Goal: Task Accomplishment & Management: Use online tool/utility

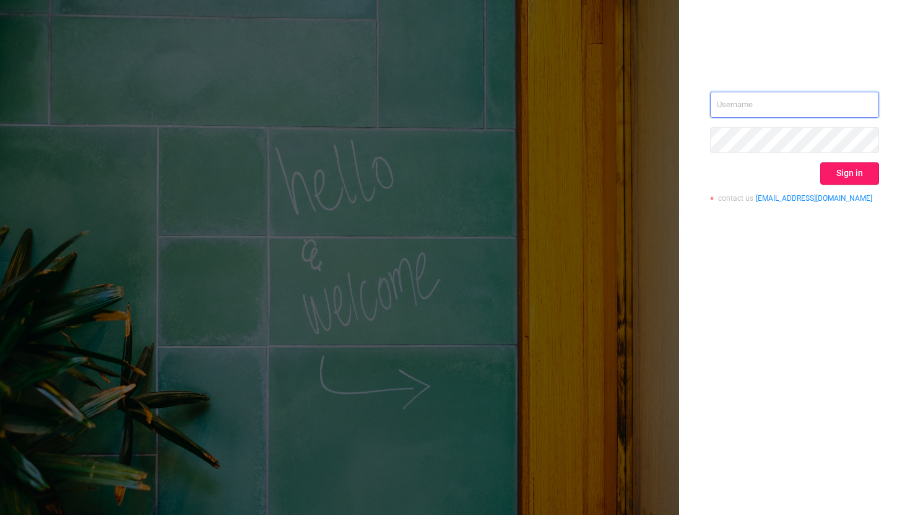
type input "kriti.v@taboola.com"
click at [860, 175] on button "Sign in" at bounding box center [850, 173] width 59 height 22
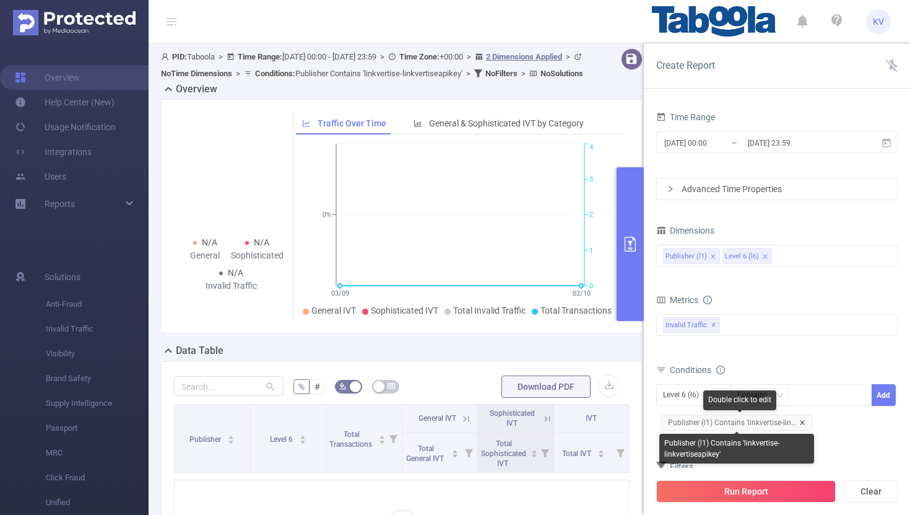
click at [803, 425] on icon "icon: close" at bounding box center [802, 422] width 6 height 6
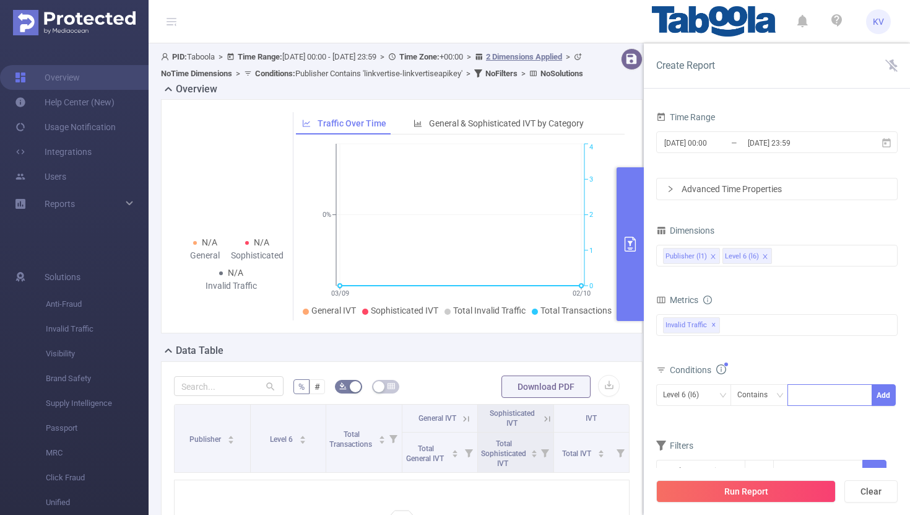
click at [817, 398] on div at bounding box center [830, 395] width 71 height 20
paste input "xuliang-topicspree"
type input "xuliang-topicspree"
click at [721, 396] on icon "icon: down" at bounding box center [722, 394] width 7 height 7
click at [699, 424] on li "Publisher (l1)" at bounding box center [693, 421] width 75 height 20
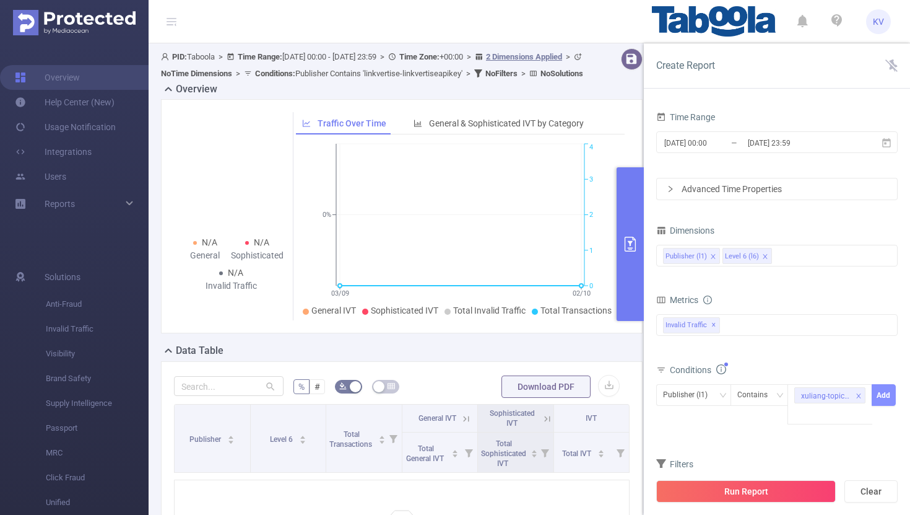
click at [889, 394] on button "Add" at bounding box center [884, 395] width 24 height 22
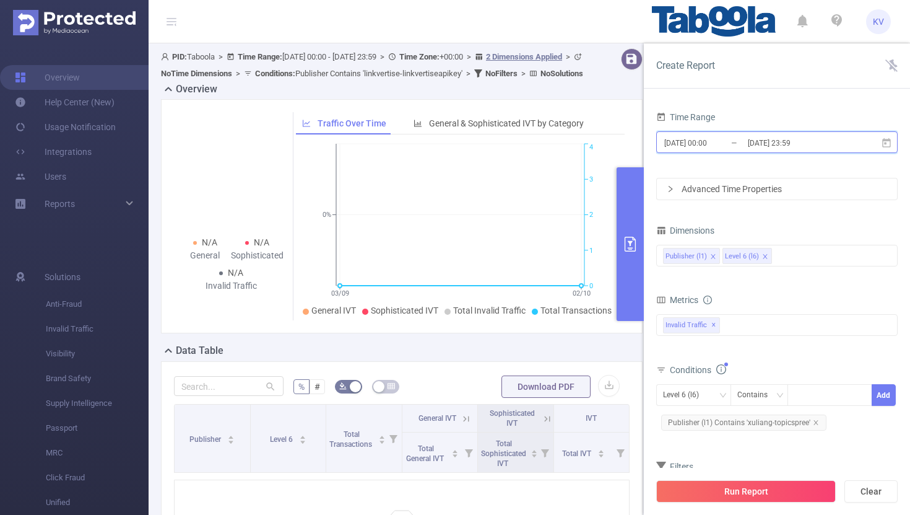
click at [887, 139] on icon at bounding box center [886, 141] width 9 height 9
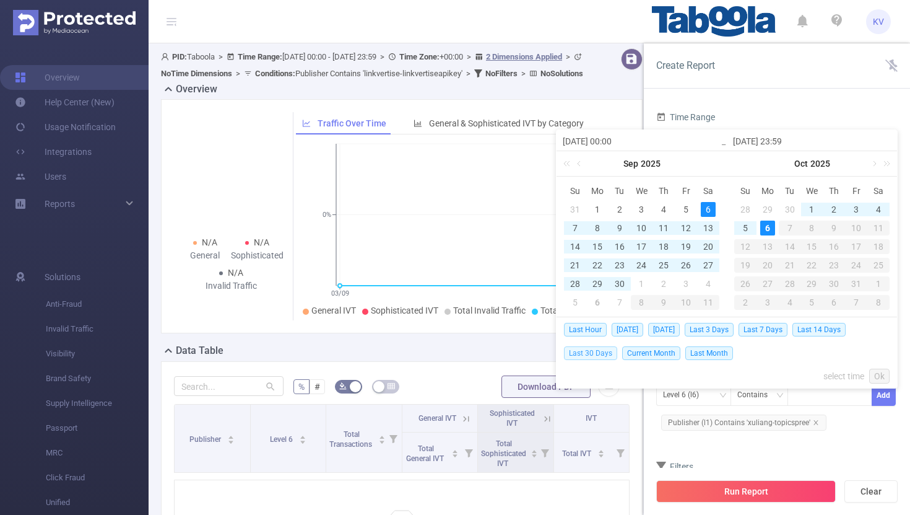
click at [590, 352] on span "Last 30 Days" at bounding box center [590, 353] width 53 height 14
type input "[DATE] 00:00"
type input "[DATE] 23:59"
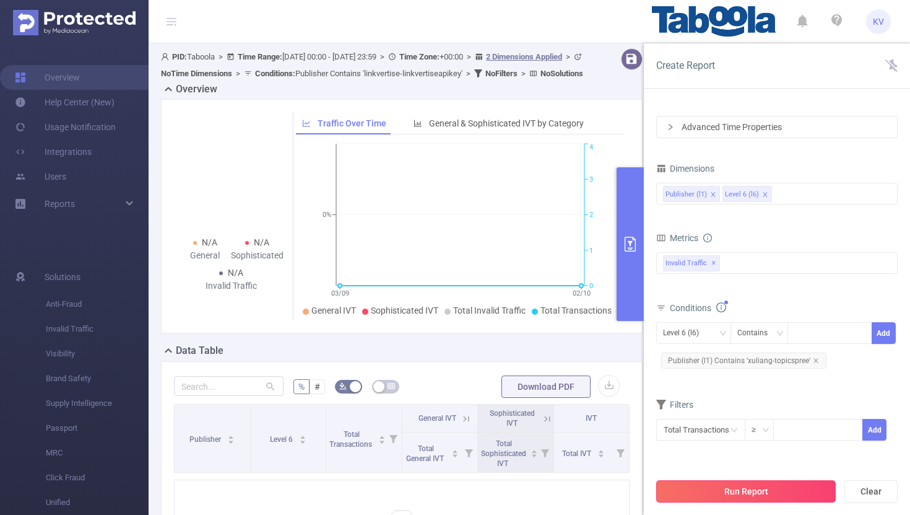
click at [744, 487] on button "Run Report" at bounding box center [746, 491] width 180 height 22
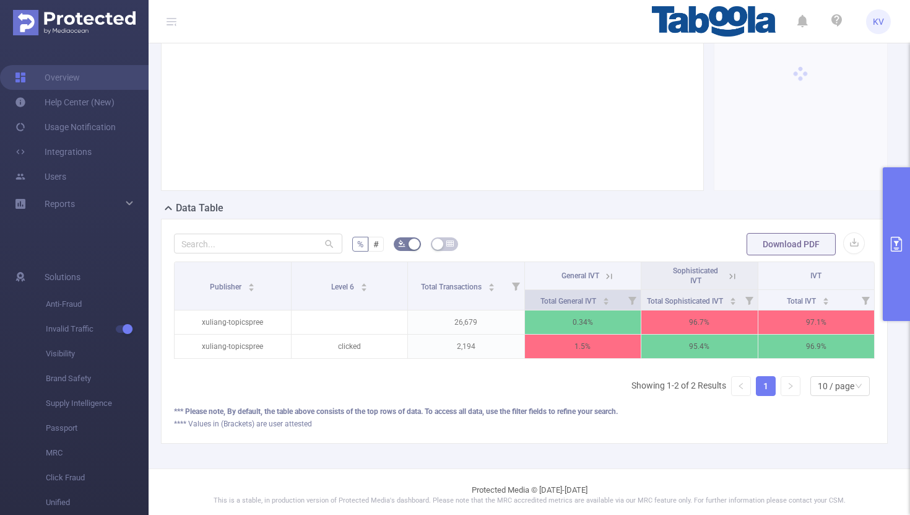
scroll to position [148, 0]
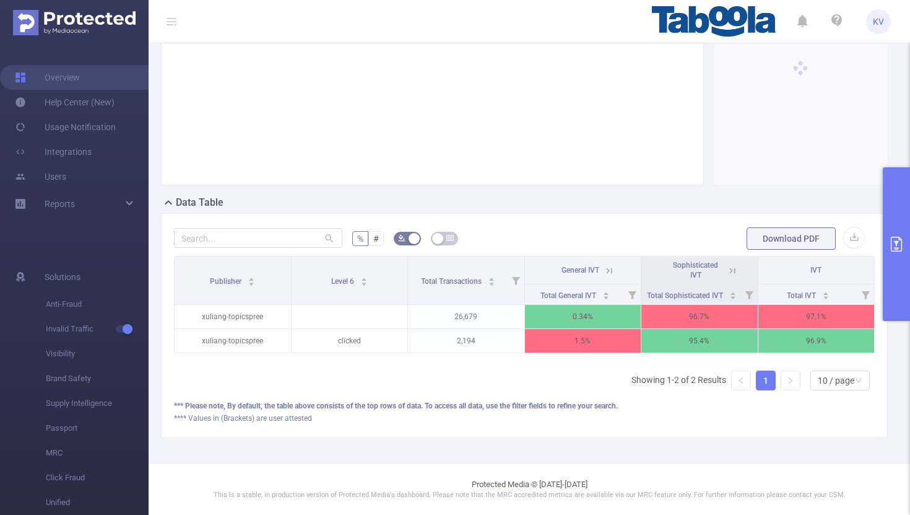
click at [610, 269] on icon at bounding box center [609, 270] width 11 height 11
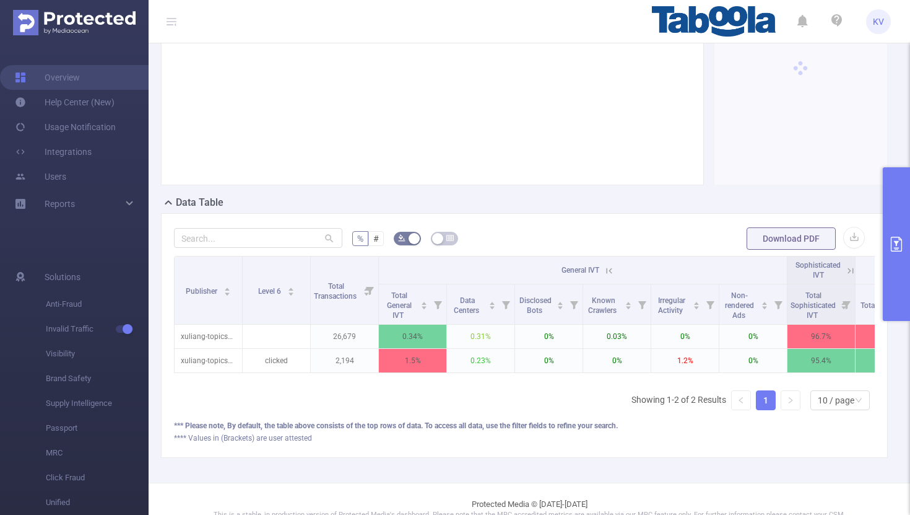
click at [610, 269] on icon at bounding box center [609, 270] width 11 height 11
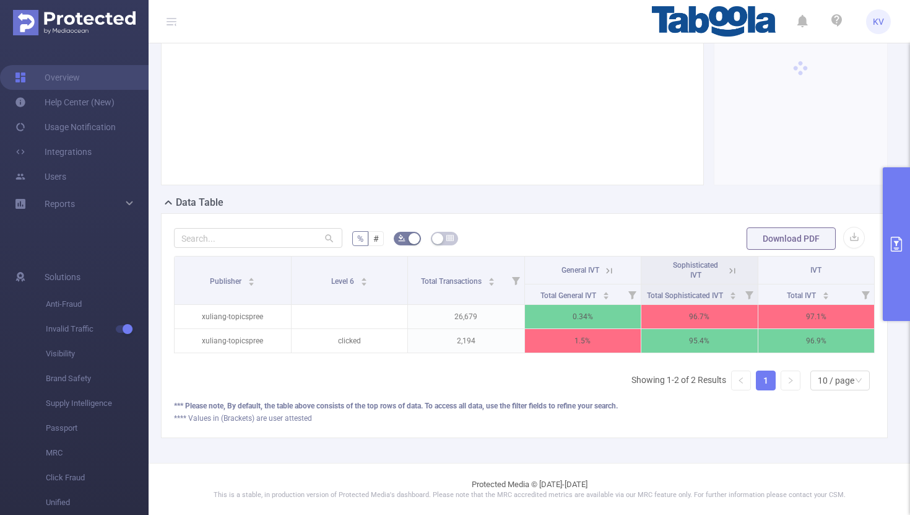
click at [733, 270] on icon at bounding box center [732, 270] width 11 height 11
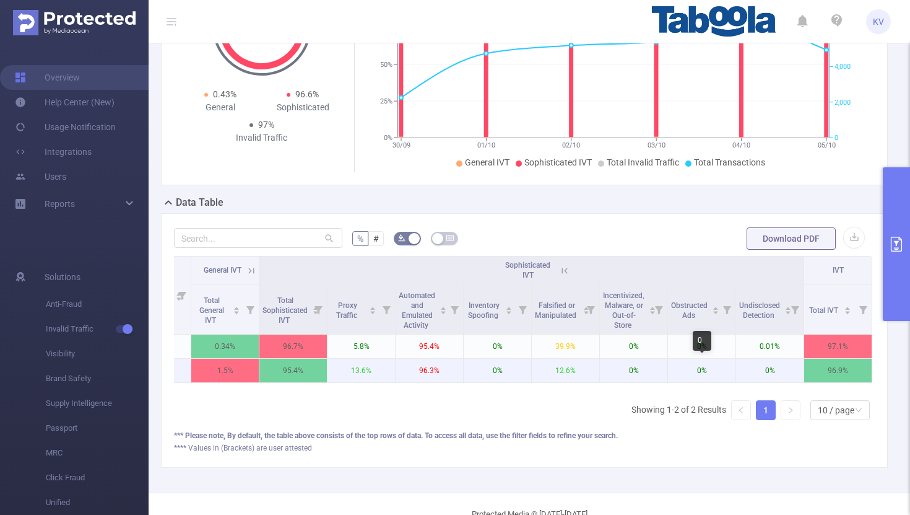
scroll to position [0, 0]
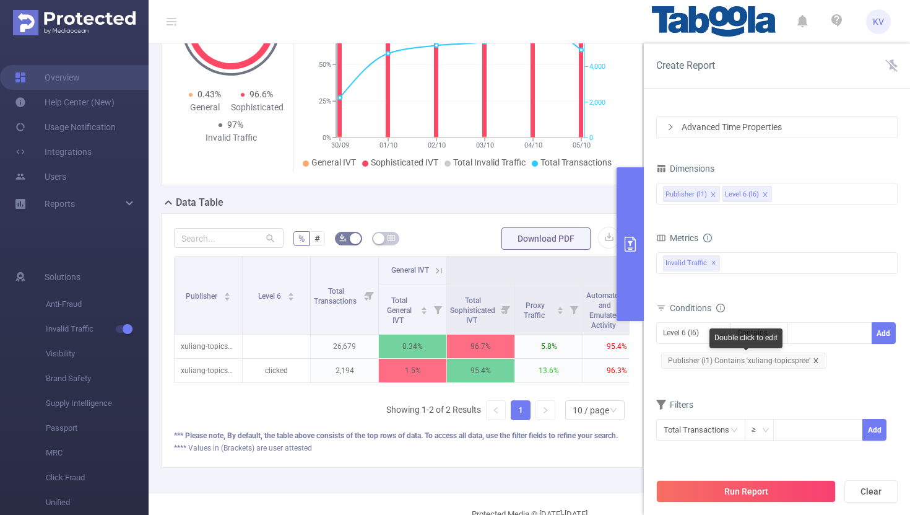
click at [815, 362] on icon "icon: close" at bounding box center [816, 360] width 4 height 4
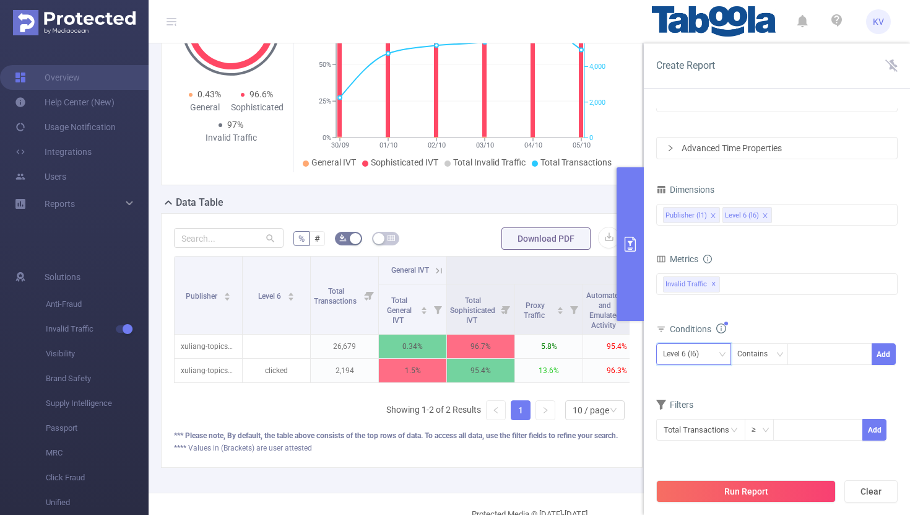
click at [702, 357] on div "Level 6 (l6)" at bounding box center [685, 354] width 45 height 20
click at [695, 375] on li "Publisher (l1)" at bounding box center [693, 380] width 75 height 20
click at [828, 354] on div at bounding box center [830, 354] width 71 height 20
paste input "xuliang-hotbuzzly"
type input "xuliang-hotbuzzly"
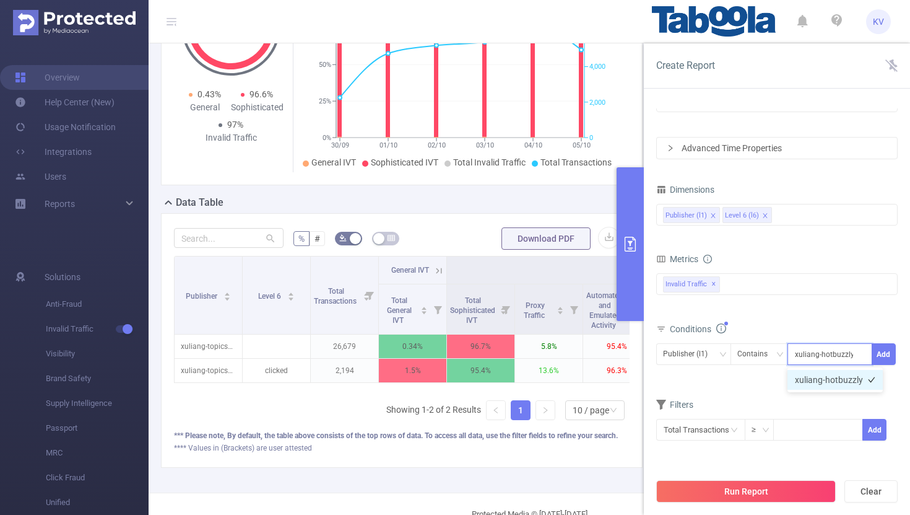
click at [838, 375] on li "xuliang-hotbuzzly" at bounding box center [835, 380] width 95 height 20
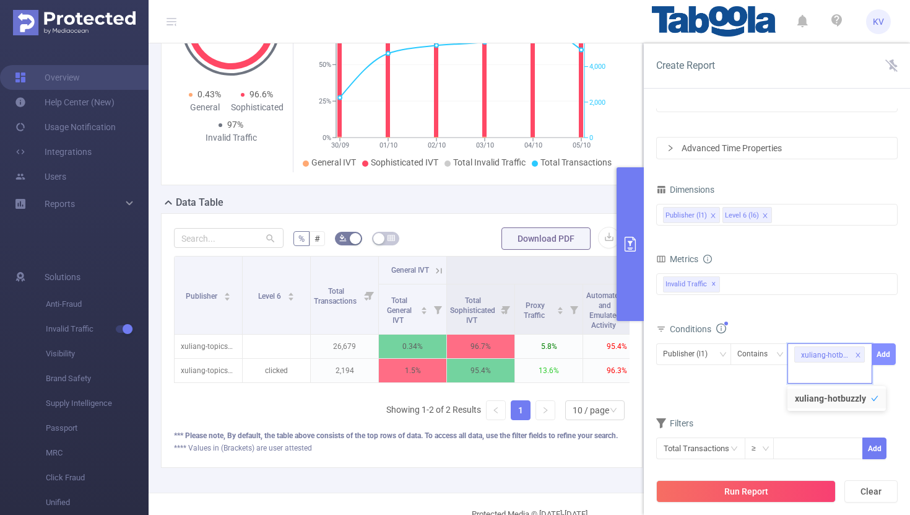
click at [888, 353] on button "Add" at bounding box center [884, 354] width 24 height 22
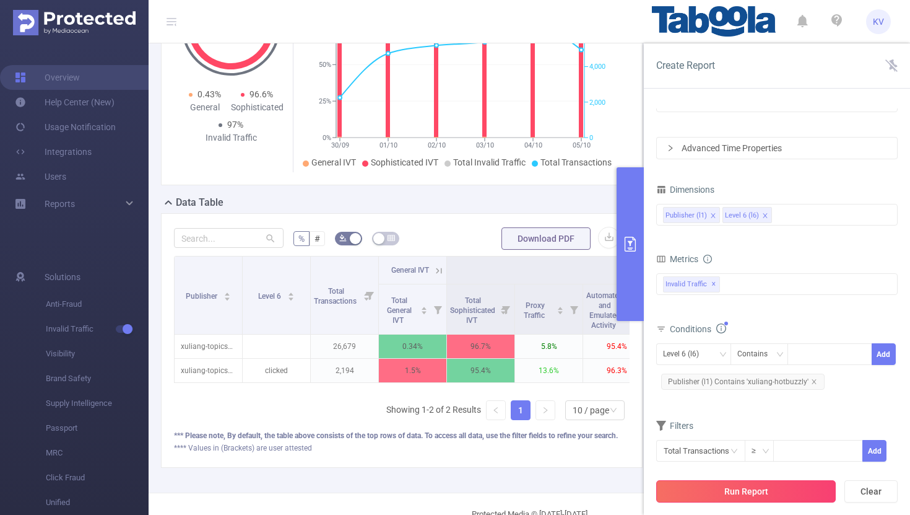
click at [772, 488] on button "Run Report" at bounding box center [746, 491] width 180 height 22
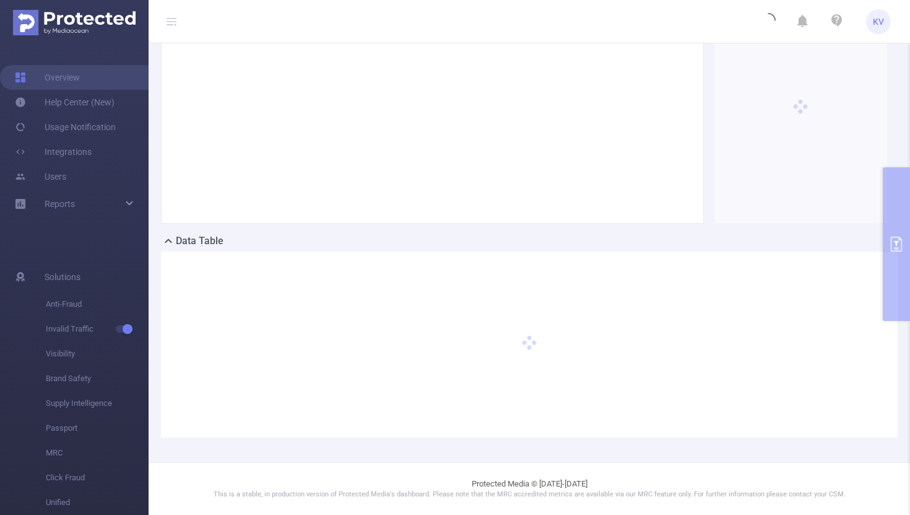
scroll to position [109, 0]
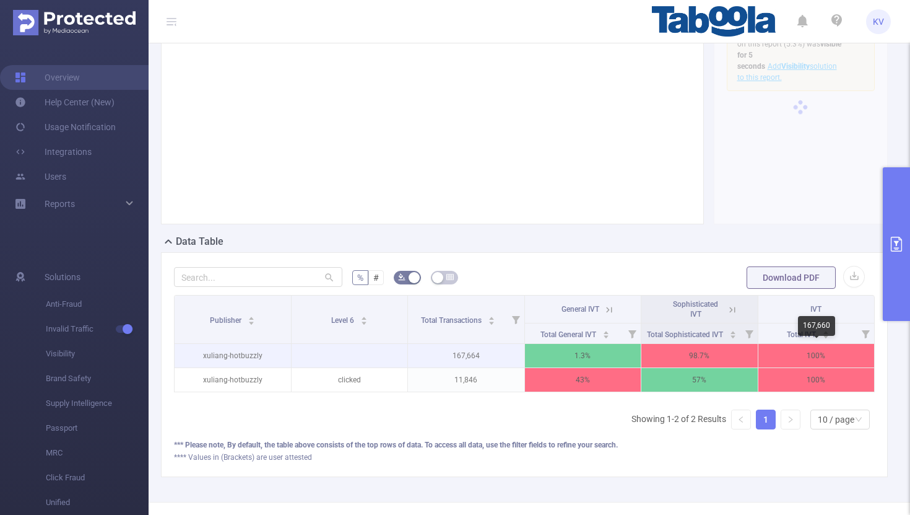
scroll to position [0, 2]
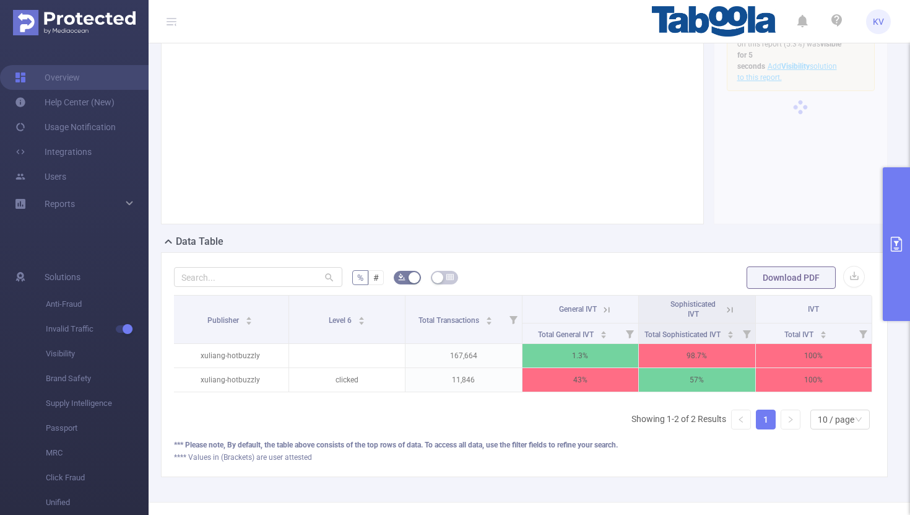
click at [732, 308] on icon at bounding box center [731, 310] width 6 height 6
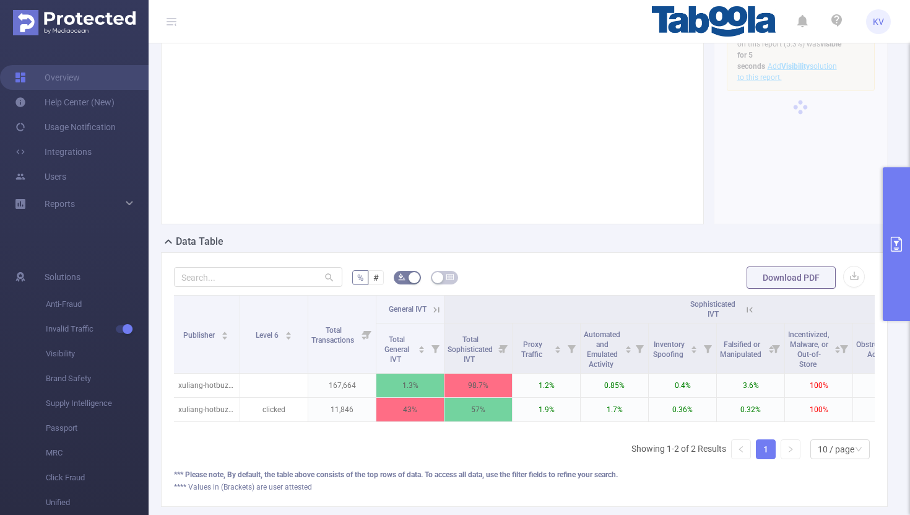
click at [437, 309] on icon at bounding box center [437, 310] width 6 height 6
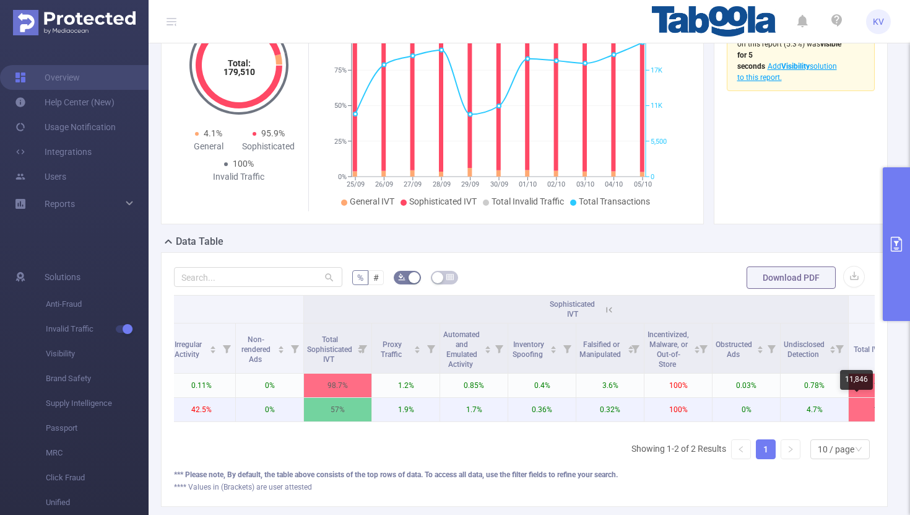
scroll to position [0, 528]
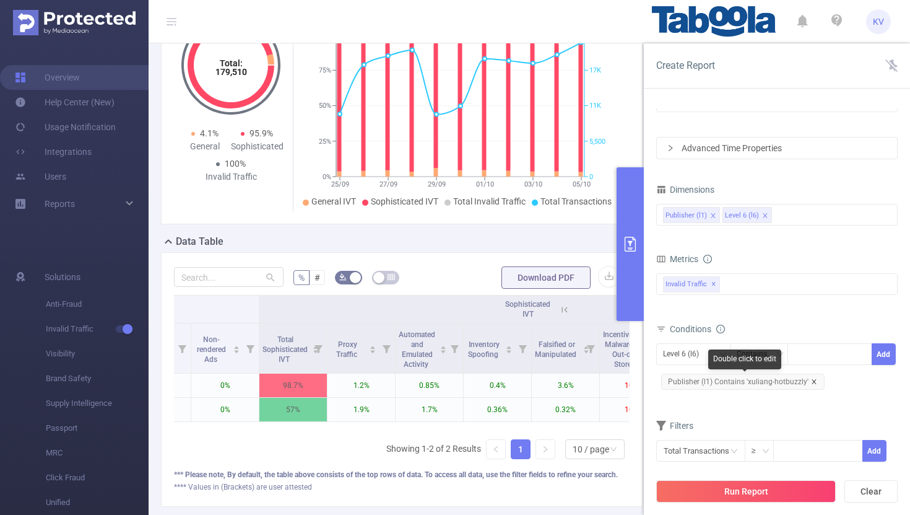
click at [812, 380] on icon "icon: close" at bounding box center [814, 381] width 6 height 6
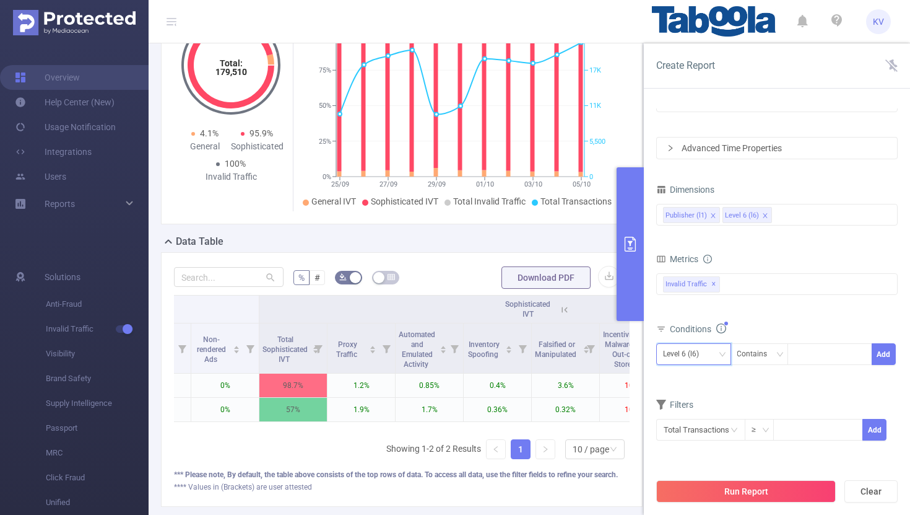
click at [705, 352] on div "Level 6 (l6)" at bounding box center [685, 354] width 45 height 20
click at [690, 373] on li "Publisher (l1)" at bounding box center [693, 380] width 75 height 20
click at [806, 357] on div at bounding box center [830, 354] width 71 height 20
paste input "xuliang-reportlyst"
type input "xuliang-reportlyst"
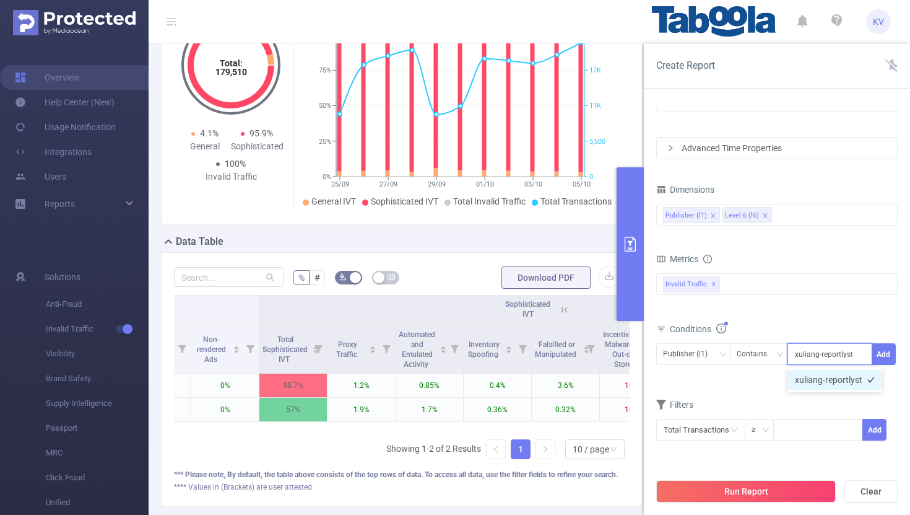
click at [832, 375] on li "xuliang-reportlyst" at bounding box center [835, 380] width 95 height 20
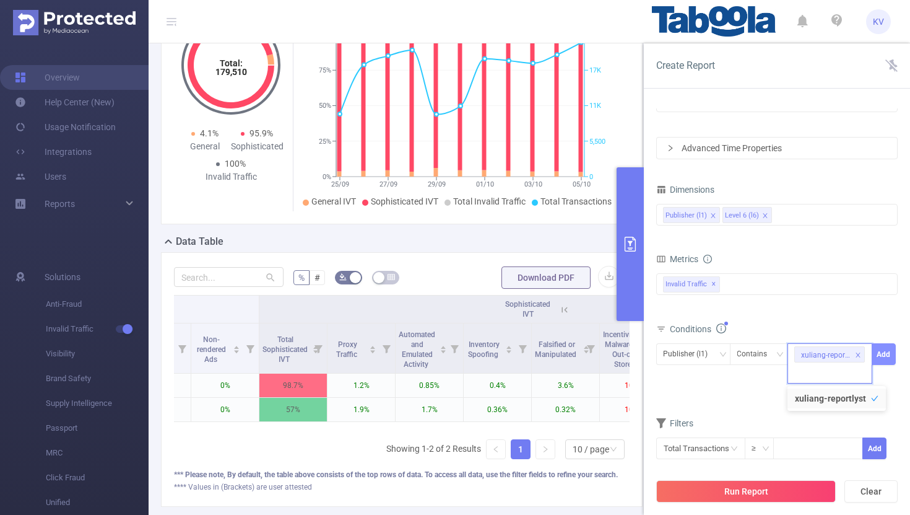
click at [891, 352] on button "Add" at bounding box center [884, 354] width 24 height 22
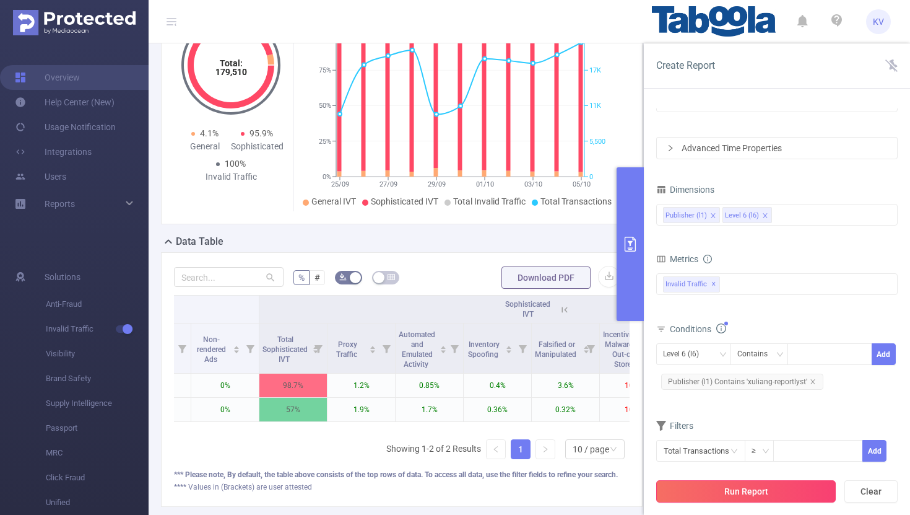
click at [769, 495] on button "Run Report" at bounding box center [746, 491] width 180 height 22
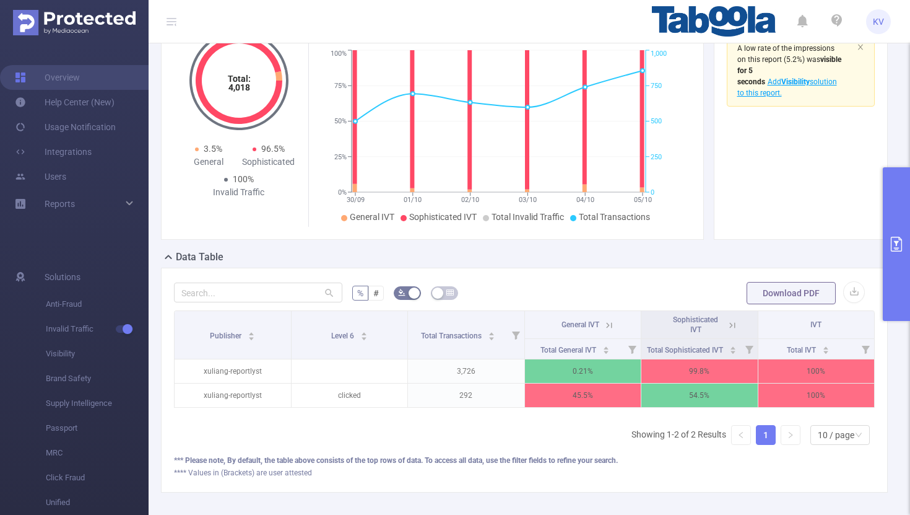
scroll to position [95, 0]
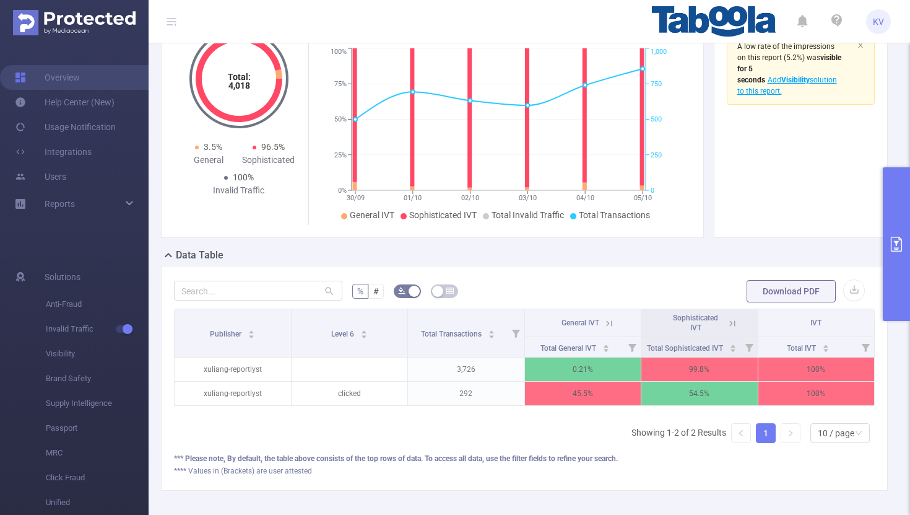
click at [734, 325] on icon at bounding box center [732, 323] width 11 height 11
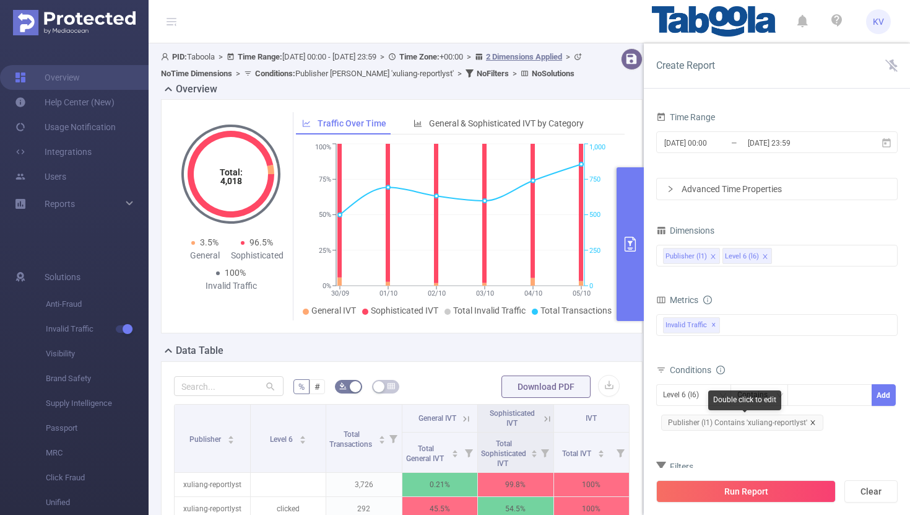
click at [810, 424] on icon "icon: close" at bounding box center [813, 422] width 6 height 6
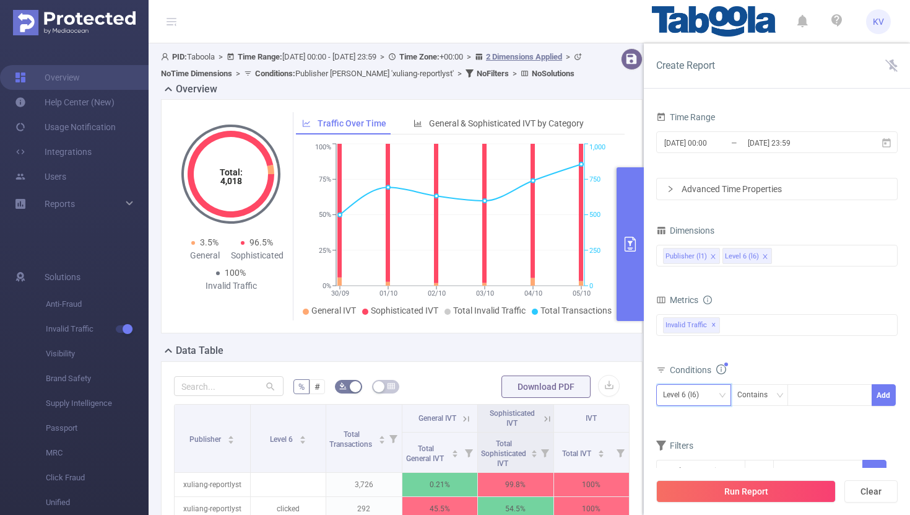
click at [712, 397] on div "Level 6 (l6)" at bounding box center [693, 395] width 61 height 20
click at [701, 419] on li "Publisher (l1)" at bounding box center [693, 421] width 75 height 20
click at [803, 397] on div at bounding box center [830, 395] width 71 height 20
paste input "xuliang-techtrailo"
type input "xuliang-techtrailo"
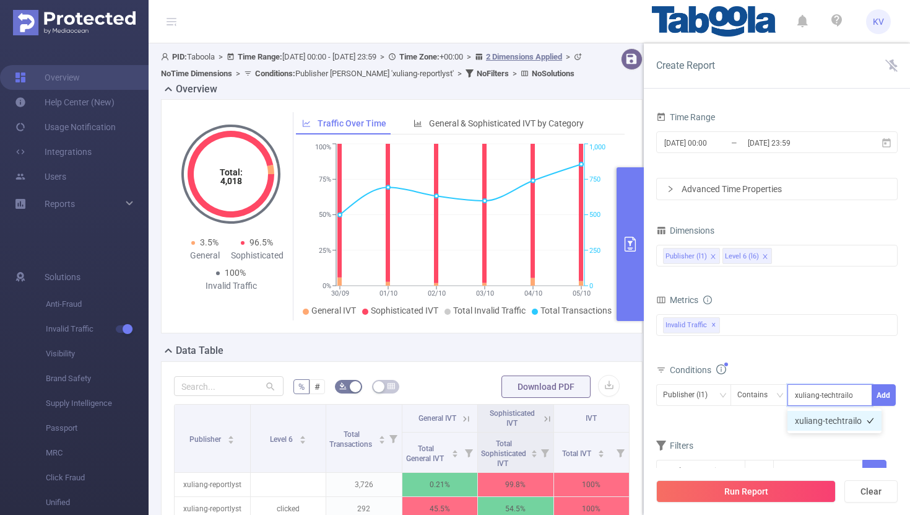
click at [820, 419] on li "xuliang-techtrailo" at bounding box center [835, 421] width 94 height 20
click at [889, 394] on button "Add" at bounding box center [884, 395] width 24 height 22
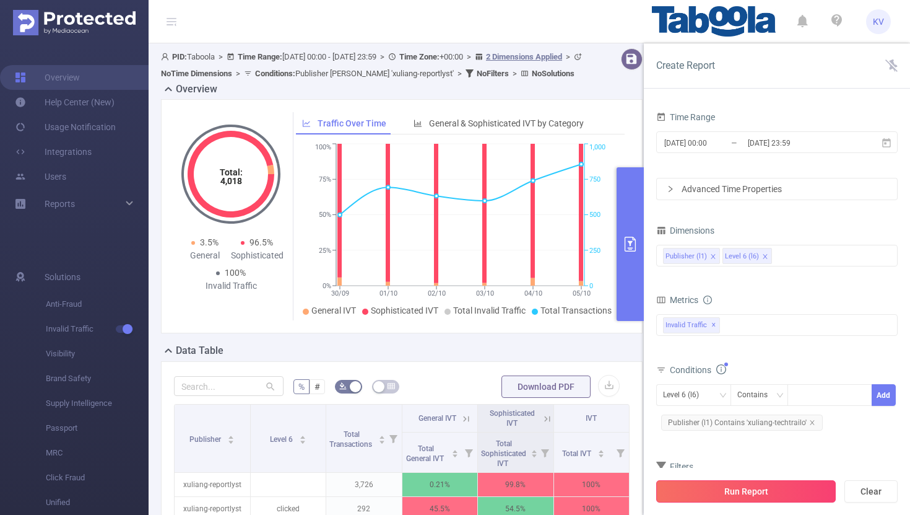
click at [759, 495] on button "Run Report" at bounding box center [746, 491] width 180 height 22
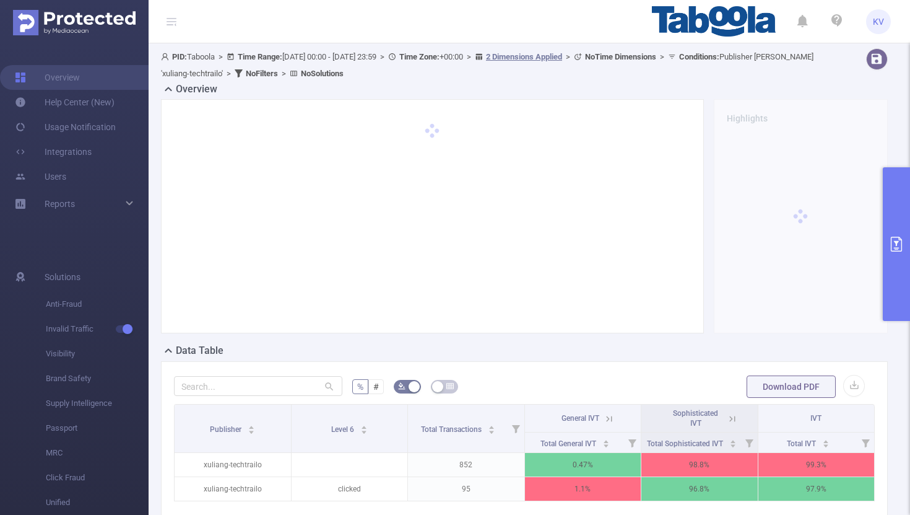
scroll to position [0, 2]
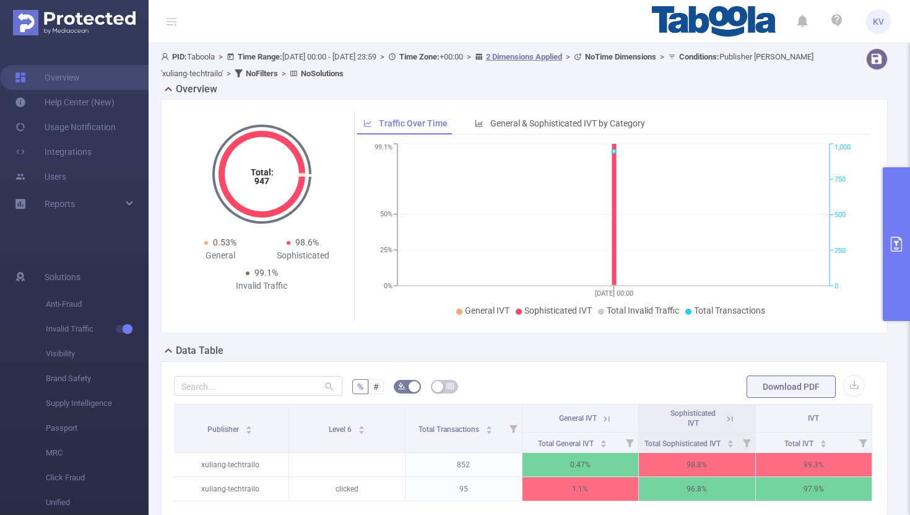
click at [730, 419] on icon at bounding box center [730, 418] width 11 height 11
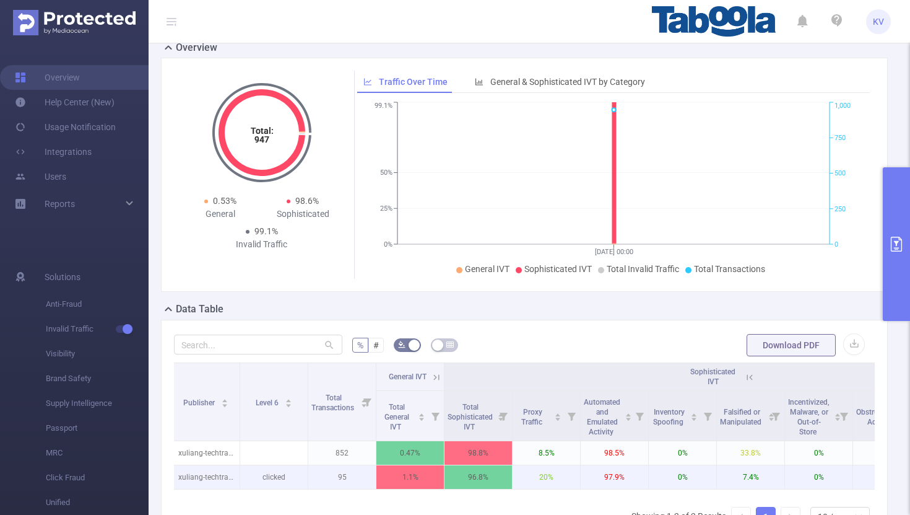
scroll to position [0, 0]
